Goal: Task Accomplishment & Management: Use online tool/utility

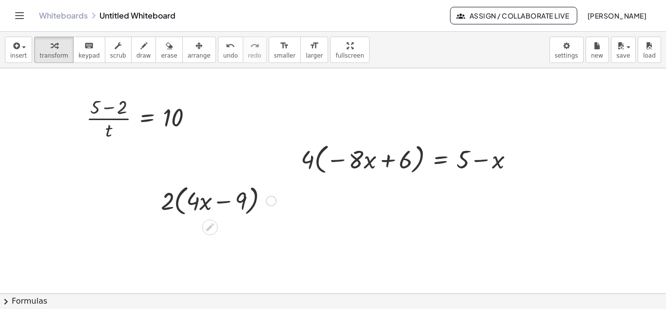
click at [253, 198] on div at bounding box center [218, 199] width 125 height 37
click at [213, 226] on icon at bounding box center [210, 227] width 10 height 10
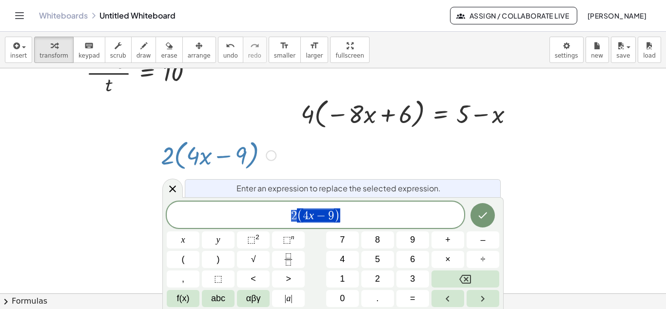
scroll to position [46, 0]
click at [484, 210] on icon "Done" at bounding box center [483, 215] width 12 height 12
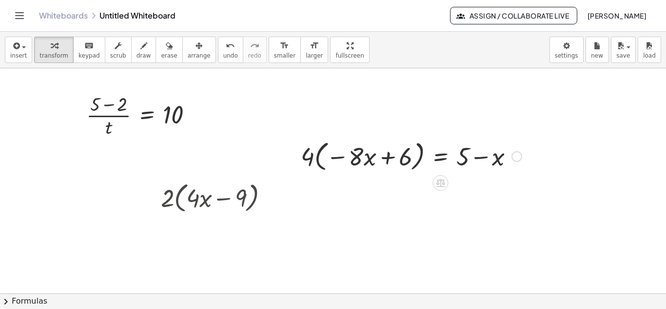
scroll to position [0, 0]
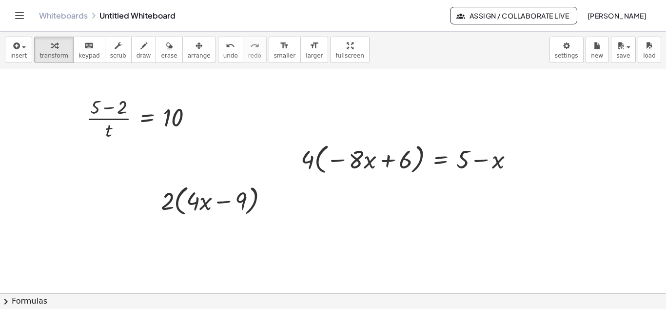
click at [265, 240] on div at bounding box center [333, 293] width 666 height 450
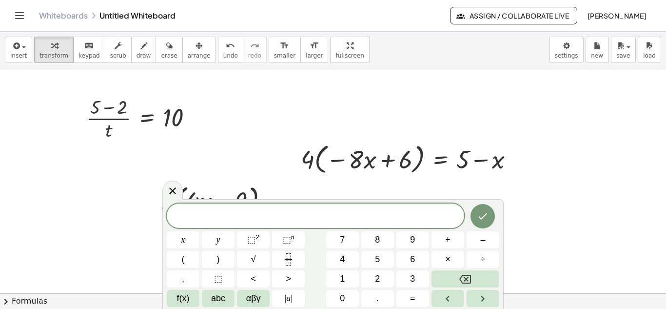
drag, startPoint x: 592, startPoint y: 212, endPoint x: 581, endPoint y: 127, distance: 85.0
click at [581, 127] on div at bounding box center [333, 293] width 666 height 450
click at [173, 193] on icon at bounding box center [173, 191] width 12 height 12
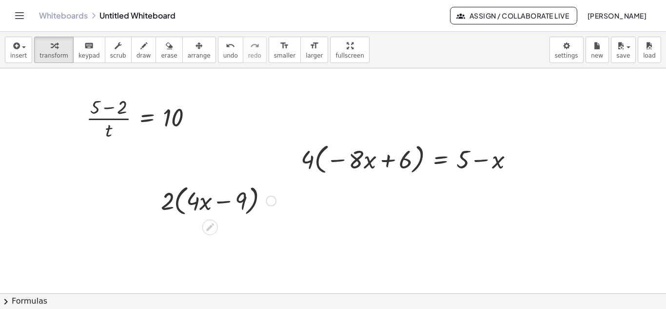
click at [271, 198] on div at bounding box center [271, 201] width 11 height 11
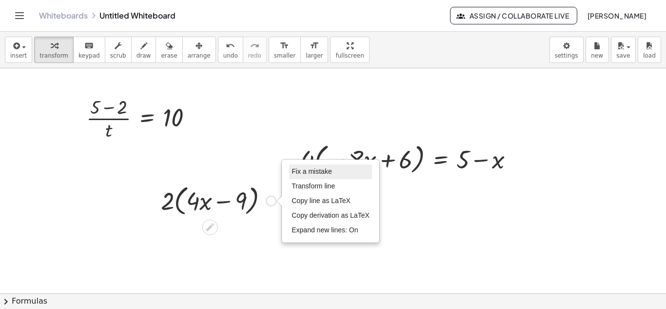
click at [311, 173] on span "Fix a mistake" at bounding box center [312, 171] width 40 height 8
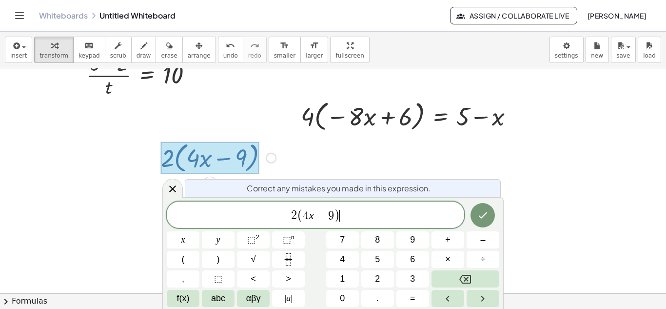
scroll to position [46, 0]
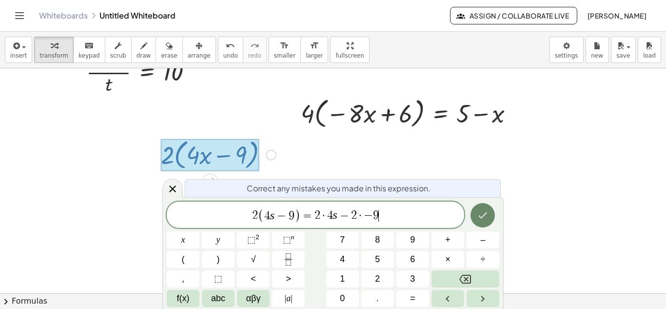
click at [490, 217] on button "Done" at bounding box center [483, 215] width 24 height 24
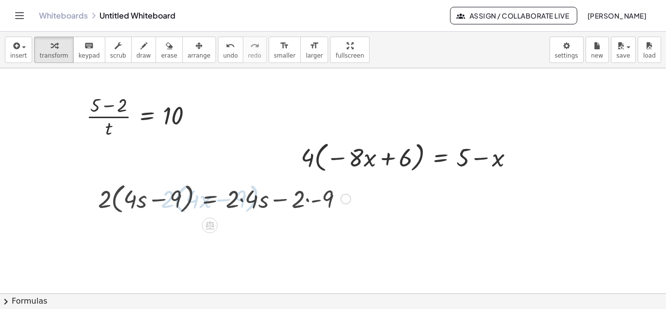
scroll to position [0, 0]
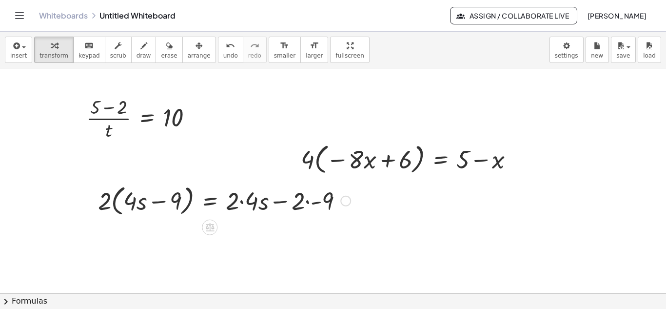
click at [404, 275] on div at bounding box center [333, 293] width 666 height 450
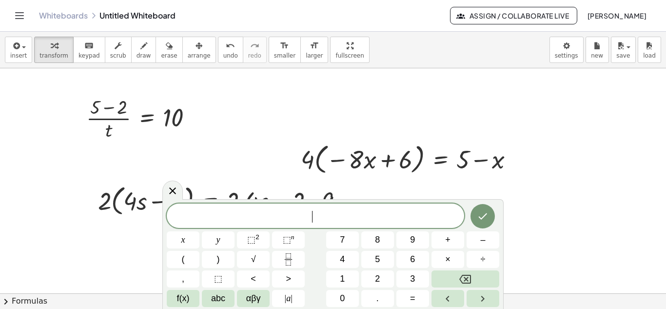
click at [519, 213] on div at bounding box center [333, 293] width 666 height 450
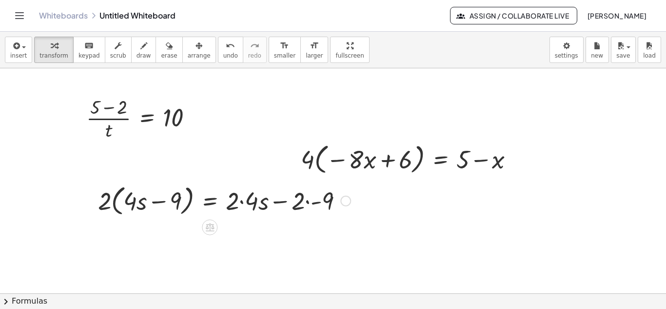
click at [346, 201] on div "Fix a mistake Transform line Copy line as LaTeX Copy derivation as LaTeX Expand…" at bounding box center [345, 201] width 11 height 11
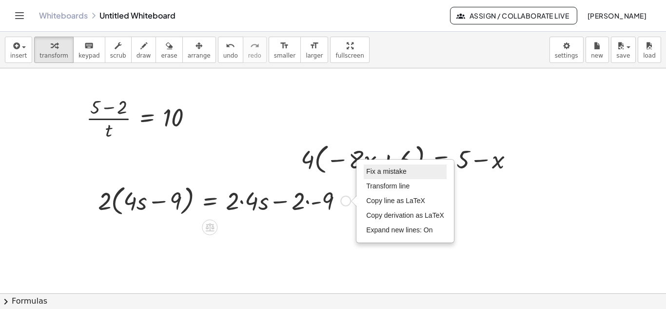
click at [375, 173] on span "Fix a mistake" at bounding box center [386, 171] width 40 height 8
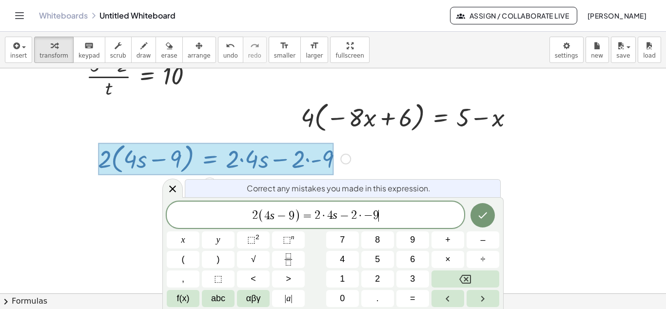
scroll to position [46, 0]
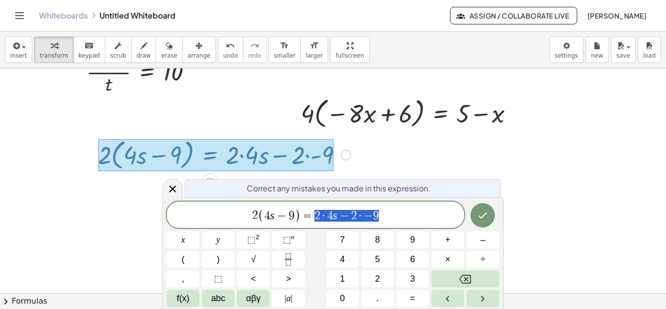
drag, startPoint x: 394, startPoint y: 213, endPoint x: 312, endPoint y: 213, distance: 81.4
click at [312, 213] on span "2 ( 4 s − 9 ) = 2 · 4 s − 2 · − 9" at bounding box center [315, 215] width 297 height 16
click at [256, 215] on span "2 ( 4 s − 9 ) = ​" at bounding box center [315, 215] width 297 height 16
click at [392, 213] on span "2 · 4 s − 2 · − 9 = ​ 2 ( 4 s − 9 ) =" at bounding box center [315, 215] width 297 height 16
click at [323, 213] on span "2" at bounding box center [326, 216] width 6 height 12
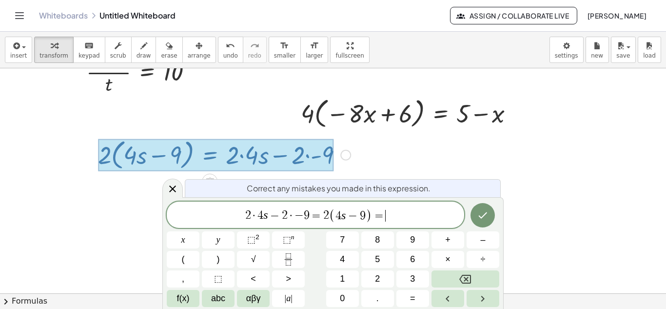
click at [410, 211] on span "2 · 4 s − 2 · − 9 = 2 ( 4 s − 9 ) = ​" at bounding box center [315, 215] width 297 height 16
click at [231, 217] on span "2 · 4 s − 2 · − 9 = 2 ( 4 s − 9 ) ​" at bounding box center [315, 215] width 297 height 16
click at [313, 215] on span "−" at bounding box center [311, 216] width 9 height 12
click at [262, 215] on span "8 s 2 · 4 s − 2 · ​ 9 = 2 ( 4 s − 9 )" at bounding box center [315, 215] width 297 height 16
click at [479, 219] on icon "Done" at bounding box center [483, 215] width 12 height 12
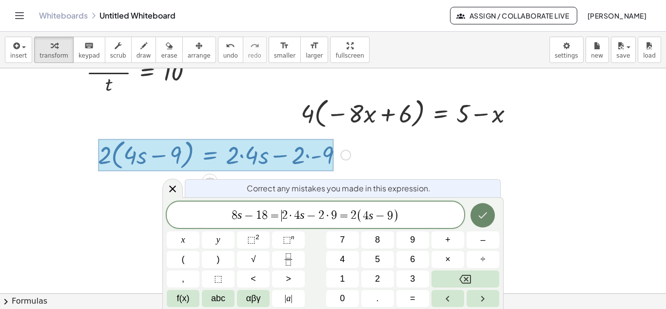
click at [486, 212] on icon "Done" at bounding box center [483, 215] width 12 height 12
click at [543, 212] on div at bounding box center [333, 247] width 666 height 450
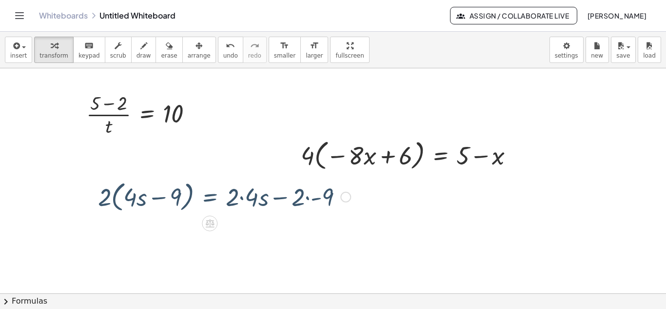
scroll to position [0, 0]
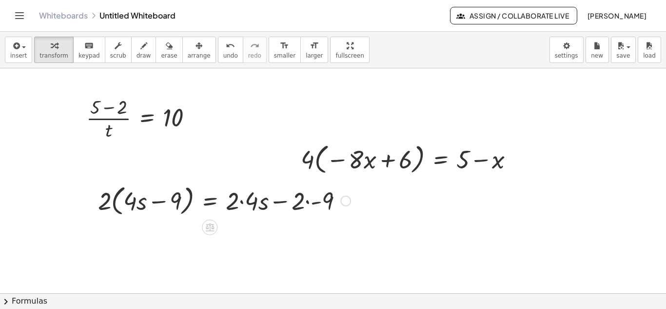
click at [346, 201] on div "Fix a mistake Transform line Copy line as LaTeX Copy derivation as LaTeX Expand…" at bounding box center [345, 201] width 11 height 11
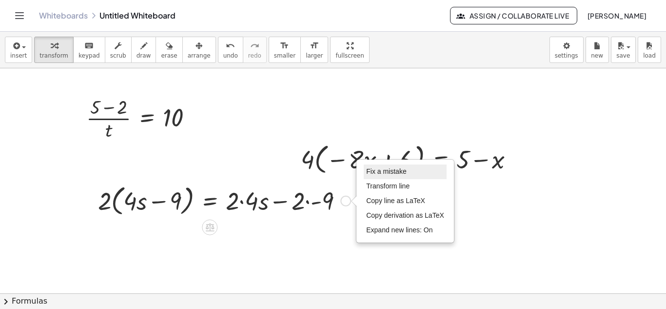
click at [373, 174] on span "Fix a mistake" at bounding box center [386, 171] width 40 height 8
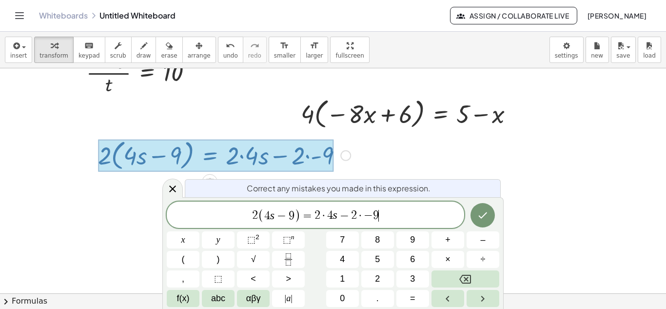
scroll to position [46, 0]
click at [365, 216] on span "−" at bounding box center [368, 216] width 9 height 12
click at [254, 213] on span "​ 2 ( 4 s − 9 ) = 2 · 4 s − 2 · 9" at bounding box center [315, 215] width 297 height 16
click at [492, 218] on button "Done" at bounding box center [483, 215] width 24 height 24
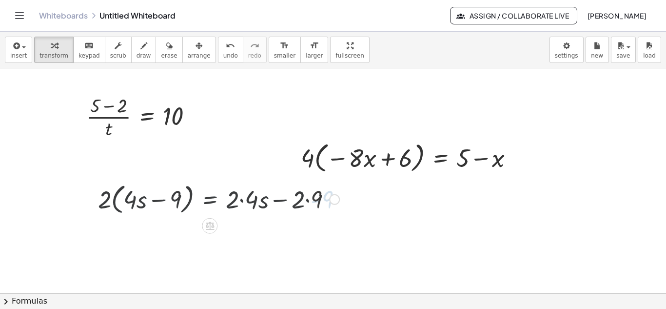
scroll to position [0, 0]
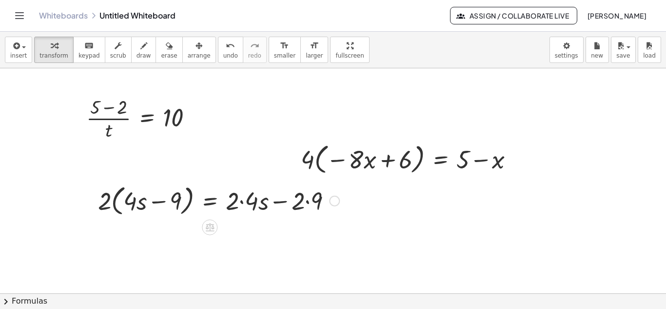
click at [434, 253] on div at bounding box center [333, 293] width 666 height 450
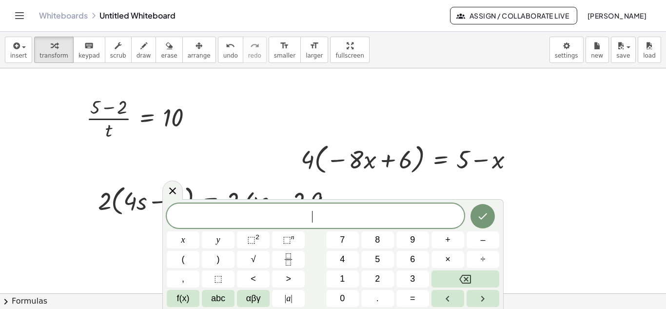
click at [434, 253] on button "×" at bounding box center [448, 259] width 33 height 17
click at [483, 212] on icon "Done" at bounding box center [483, 216] width 12 height 12
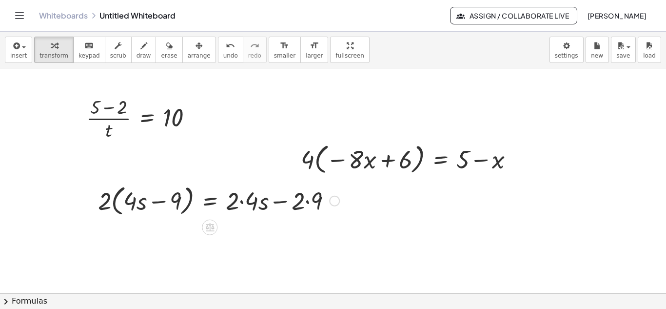
click at [200, 200] on div at bounding box center [218, 199] width 251 height 37
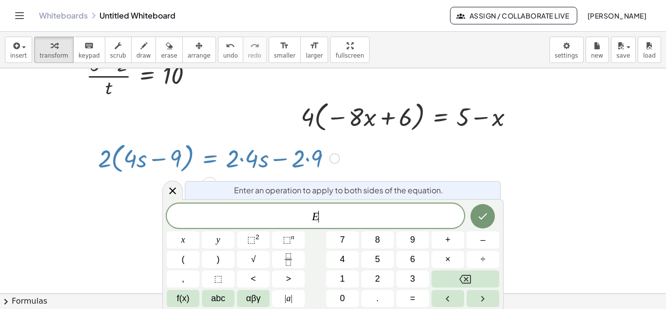
scroll to position [46, 0]
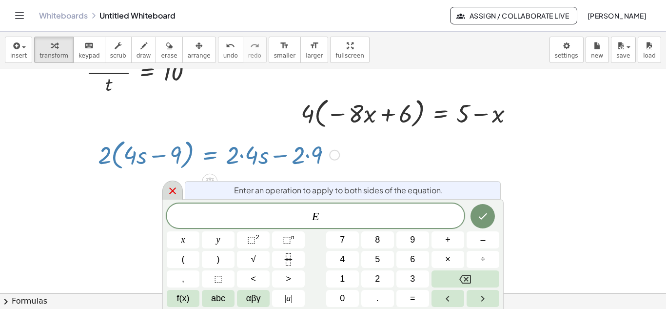
click at [172, 189] on icon at bounding box center [173, 191] width 12 height 12
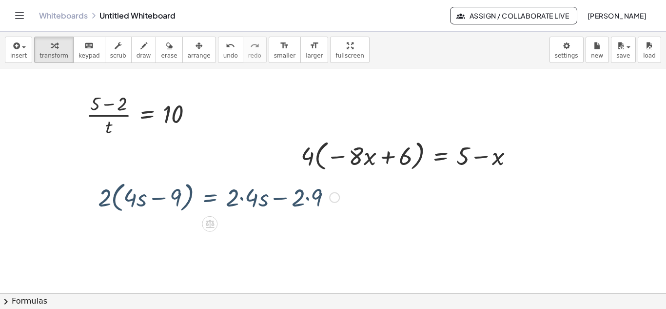
scroll to position [0, 0]
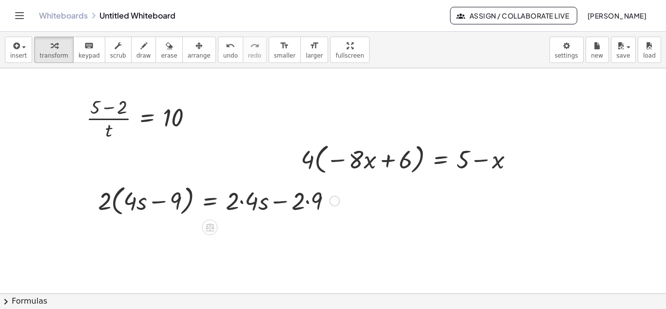
click at [279, 196] on div at bounding box center [218, 199] width 251 height 37
click at [333, 200] on div "Fix a mistake Transform line Copy line as LaTeX Copy derivation as LaTeX Expand…" at bounding box center [334, 201] width 11 height 11
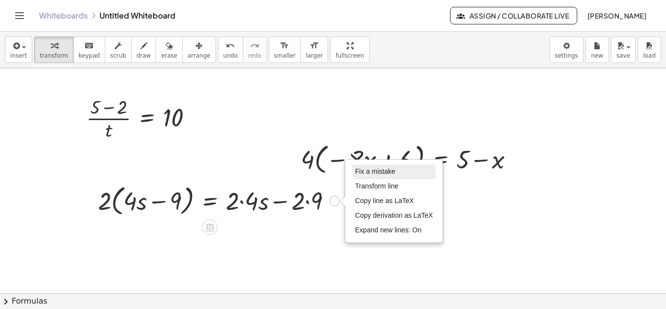
click at [358, 172] on span "Fix a mistake" at bounding box center [375, 171] width 40 height 8
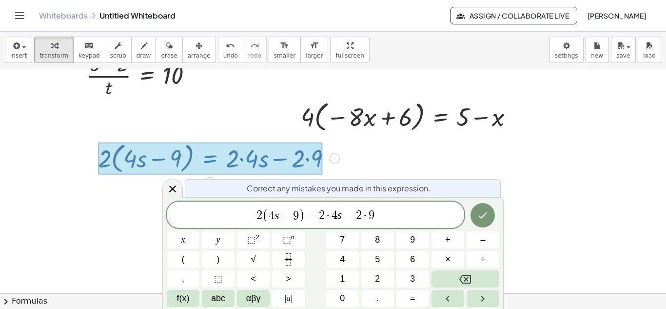
scroll to position [46, 0]
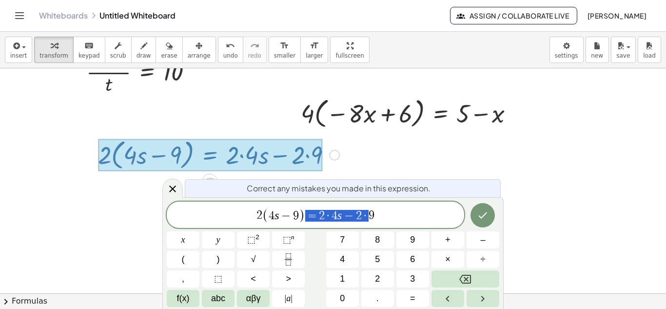
drag, startPoint x: 368, startPoint y: 208, endPoint x: 307, endPoint y: 218, distance: 61.8
click at [307, 218] on span "2 ( 4 s − 9 ) = 2 · 4 s − 2 · 9" at bounding box center [315, 215] width 297 height 16
click at [481, 217] on icon "Done" at bounding box center [483, 215] width 9 height 6
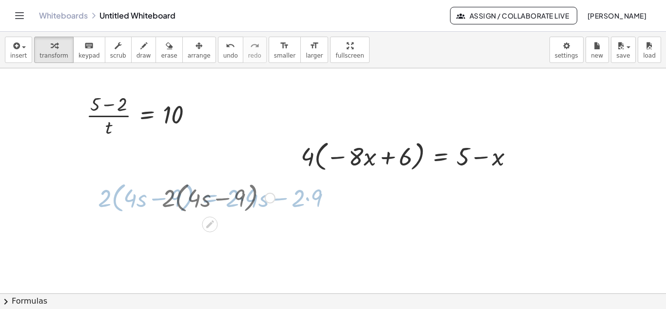
scroll to position [0, 0]
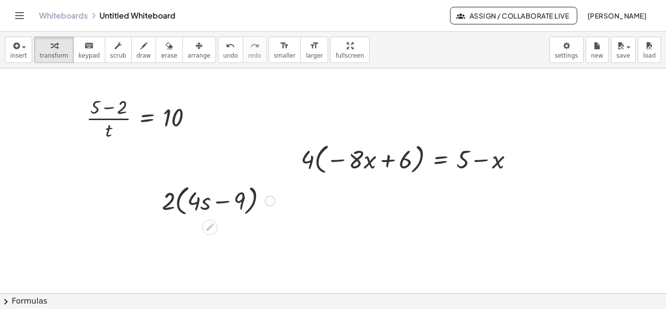
click at [194, 197] on div at bounding box center [218, 199] width 123 height 37
click at [268, 201] on div "Fix a mistake Transform line Copy line as LaTeX Copy derivation as LaTeX Expand…" at bounding box center [270, 201] width 11 height 11
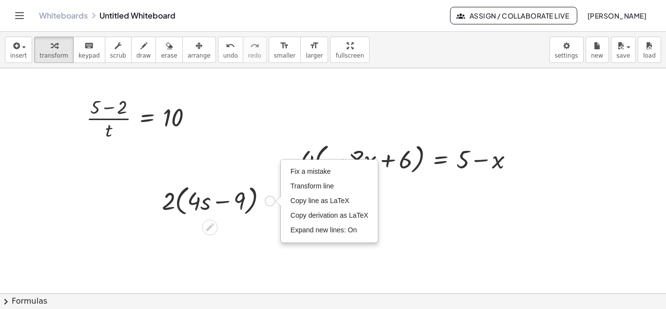
click at [199, 202] on div at bounding box center [218, 199] width 123 height 37
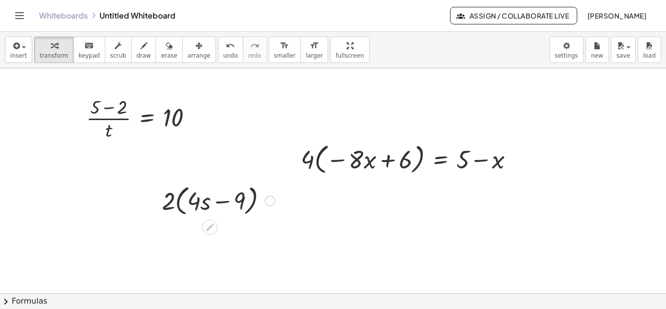
click at [174, 200] on div at bounding box center [218, 199] width 123 height 37
click at [171, 200] on div at bounding box center [218, 199] width 123 height 37
click at [225, 200] on div at bounding box center [218, 199] width 123 height 37
click at [240, 200] on div at bounding box center [218, 199] width 123 height 37
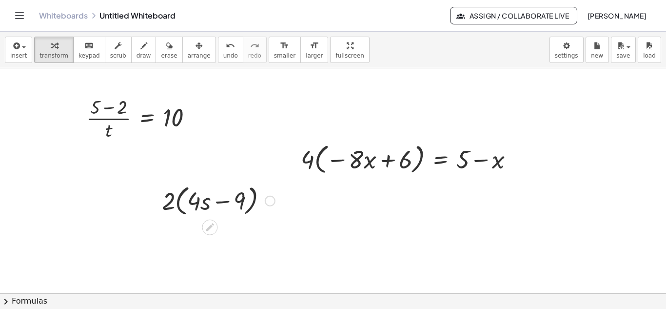
click at [240, 200] on div at bounding box center [218, 199] width 123 height 37
drag, startPoint x: 166, startPoint y: 197, endPoint x: 177, endPoint y: 197, distance: 10.7
click at [177, 197] on div at bounding box center [218, 199] width 123 height 37
drag, startPoint x: 168, startPoint y: 199, endPoint x: 194, endPoint y: 198, distance: 25.9
click at [194, 198] on div at bounding box center [218, 199] width 123 height 37
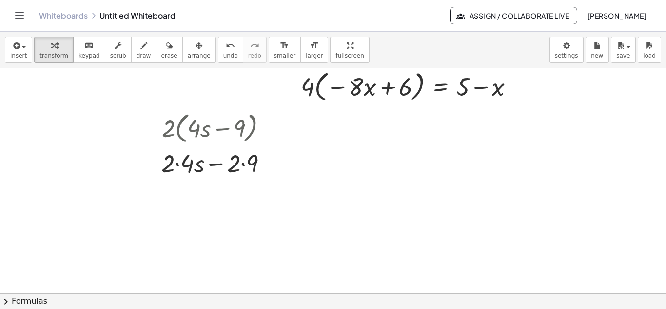
scroll to position [84, 0]
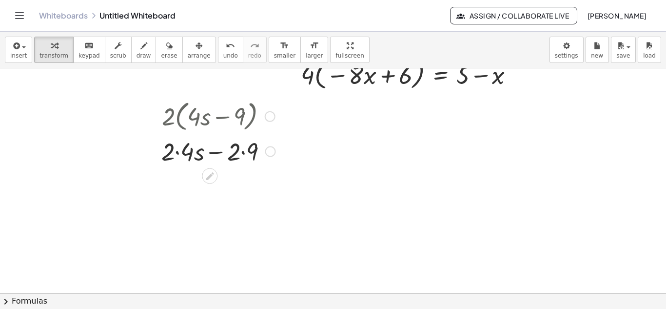
click at [178, 153] on div at bounding box center [219, 150] width 124 height 33
click at [178, 153] on div at bounding box center [218, 150] width 123 height 33
click at [178, 153] on div at bounding box center [219, 150] width 124 height 33
click at [237, 182] on div at bounding box center [219, 183] width 124 height 33
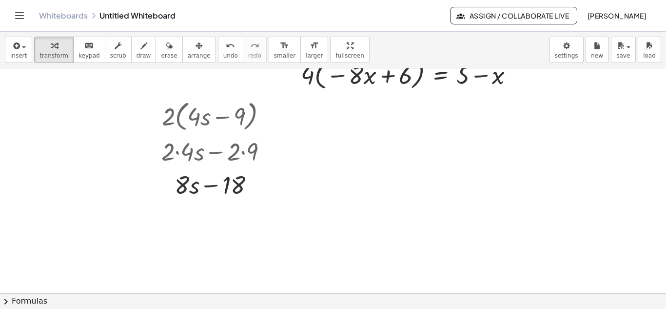
click at [367, 134] on div at bounding box center [333, 209] width 666 height 450
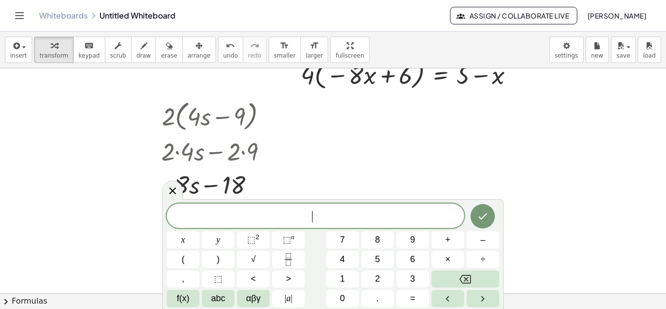
click at [367, 134] on div at bounding box center [333, 209] width 666 height 450
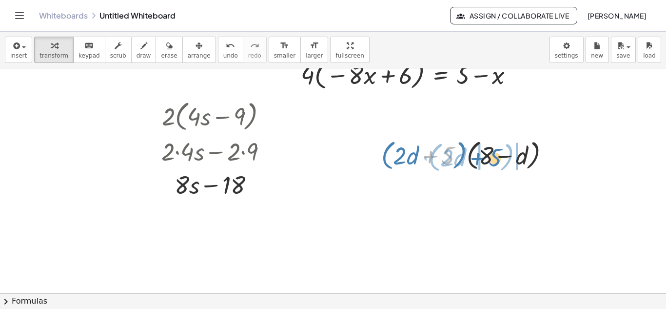
drag, startPoint x: 449, startPoint y: 153, endPoint x: 496, endPoint y: 155, distance: 47.3
click at [496, 155] on div at bounding box center [469, 154] width 186 height 37
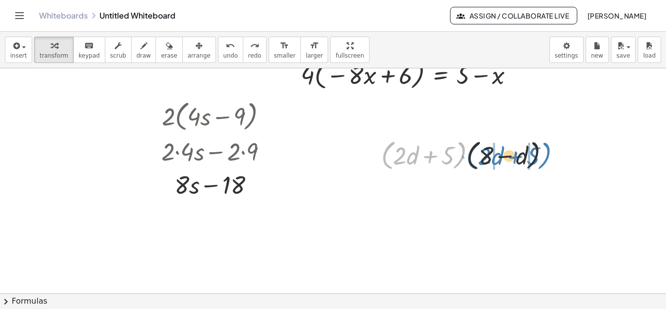
drag, startPoint x: 386, startPoint y: 153, endPoint x: 471, endPoint y: 154, distance: 84.9
click at [471, 154] on div at bounding box center [469, 154] width 186 height 37
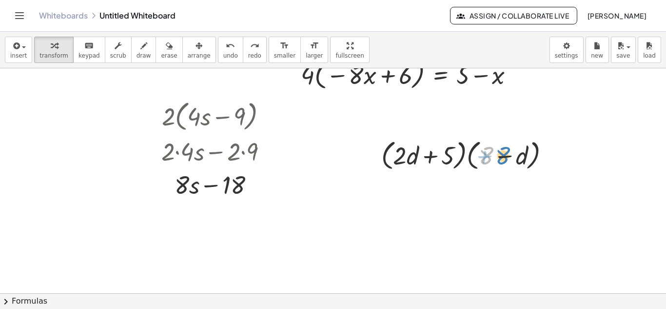
drag, startPoint x: 482, startPoint y: 157, endPoint x: 500, endPoint y: 157, distance: 17.6
click at [500, 157] on div at bounding box center [469, 154] width 186 height 37
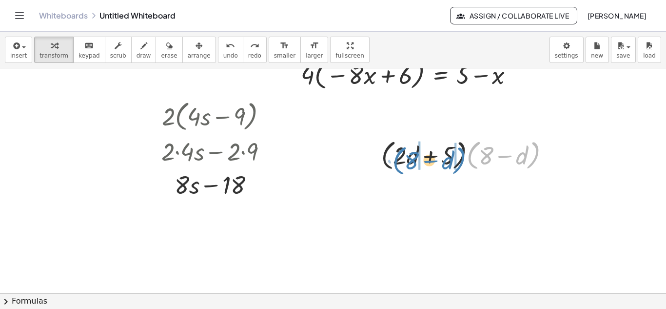
drag, startPoint x: 476, startPoint y: 149, endPoint x: 401, endPoint y: 154, distance: 74.8
click at [401, 154] on div at bounding box center [469, 154] width 186 height 37
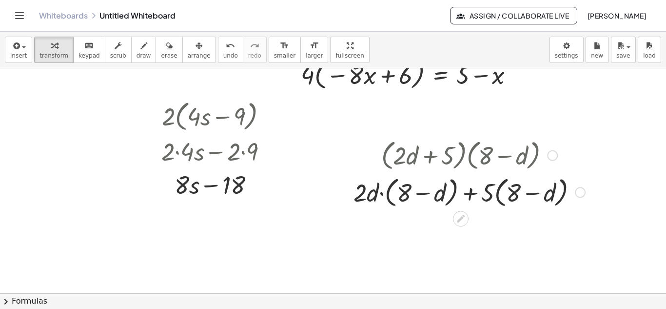
click at [507, 155] on div at bounding box center [469, 154] width 241 height 37
click at [516, 193] on div at bounding box center [469, 191] width 241 height 37
